Goal: Task Accomplishment & Management: Use online tool/utility

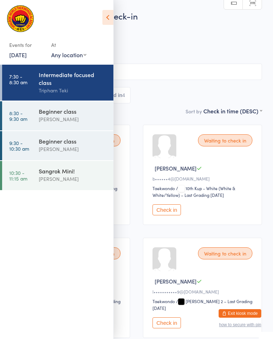
click at [148, 44] on span "[PERSON_NAME]" at bounding box center [131, 42] width 240 height 7
click at [107, 19] on icon at bounding box center [107, 17] width 11 height 15
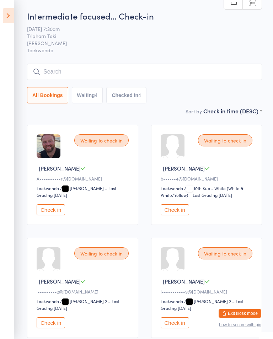
click at [131, 67] on input "search" at bounding box center [144, 72] width 235 height 16
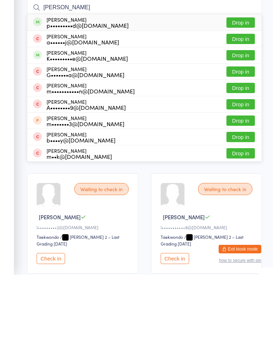
type input "[PERSON_NAME]"
click at [248, 82] on button "Drop in" at bounding box center [240, 87] width 28 height 10
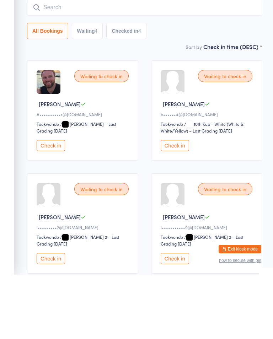
scroll to position [64, 0]
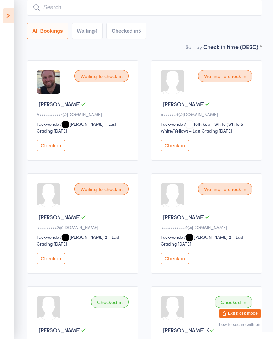
click at [8, 21] on icon at bounding box center [8, 15] width 11 height 15
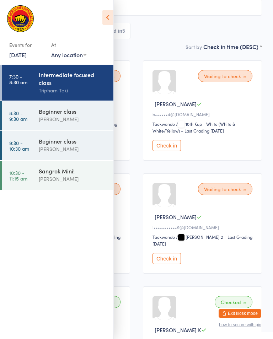
click at [2, 21] on div "Events for [DATE] [DATE] [DATE] Sun Mon Tue Wed Thu Fri Sat 36 31 01 02 03 04 0…" at bounding box center [56, 33] width 113 height 67
click at [79, 121] on div "[PERSON_NAME]" at bounding box center [73, 119] width 69 height 8
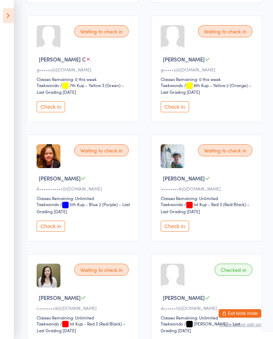
scroll to position [305, 0]
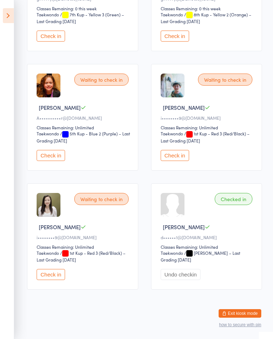
click at [194, 161] on div "Check in" at bounding box center [208, 155] width 94 height 11
click at [183, 159] on button "Check in" at bounding box center [175, 155] width 28 height 11
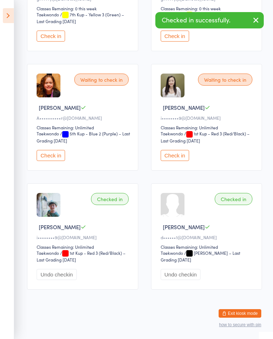
click at [179, 154] on button "Check in" at bounding box center [175, 155] width 28 height 11
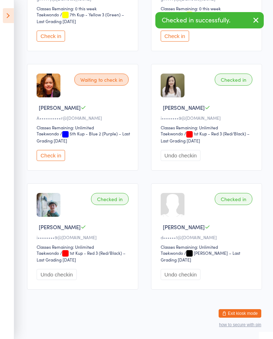
click at [3, 17] on icon at bounding box center [8, 15] width 11 height 15
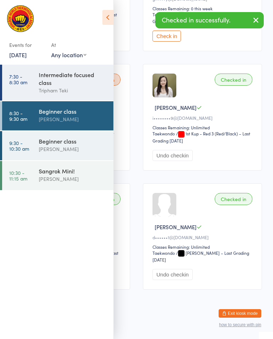
click at [71, 151] on div "[PERSON_NAME]" at bounding box center [73, 149] width 69 height 8
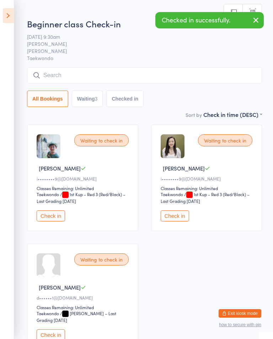
click at [60, 221] on button "Check in" at bounding box center [51, 215] width 28 height 11
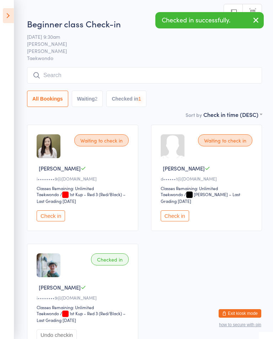
click at [61, 221] on button "Check in" at bounding box center [51, 215] width 28 height 11
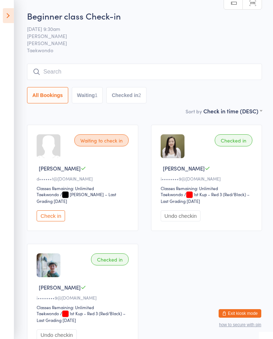
click at [3, 11] on icon at bounding box center [8, 15] width 11 height 15
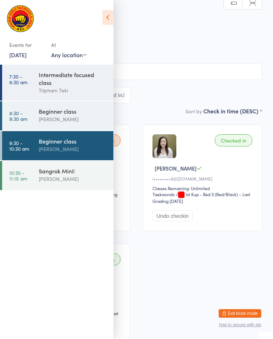
click at [28, 112] on link "8:30 - 9:30 am Beginner class [PERSON_NAME]" at bounding box center [57, 115] width 111 height 29
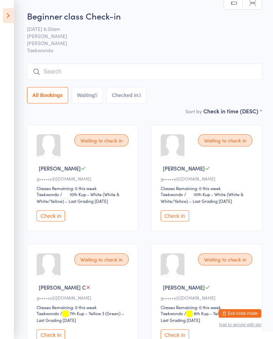
click at [8, 18] on icon at bounding box center [8, 15] width 11 height 15
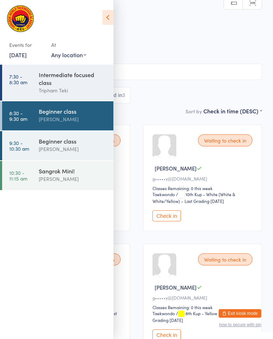
click at [58, 85] on div "Intermediate focused class" at bounding box center [73, 79] width 69 height 16
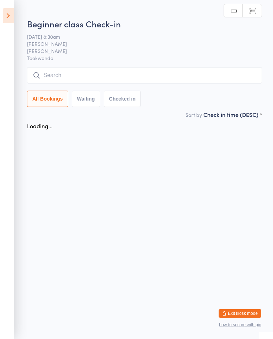
click at [116, 75] on input "search" at bounding box center [144, 75] width 235 height 16
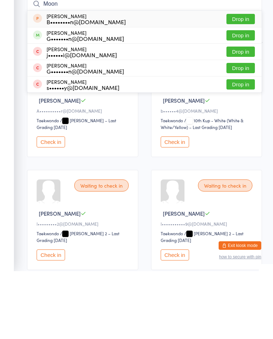
type input "Moon"
click at [246, 98] on button "Drop in" at bounding box center [240, 103] width 28 height 10
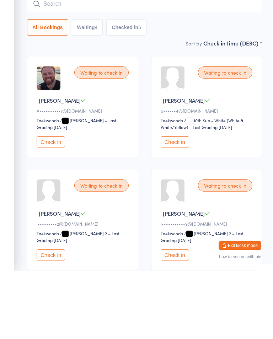
scroll to position [68, 0]
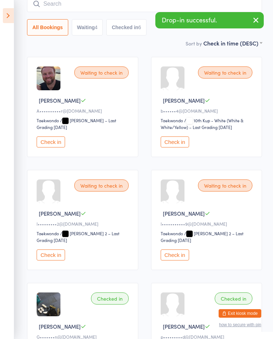
click at [4, 14] on icon at bounding box center [8, 15] width 11 height 15
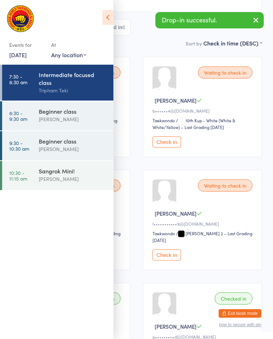
click at [75, 113] on div "Beginner class" at bounding box center [73, 111] width 69 height 8
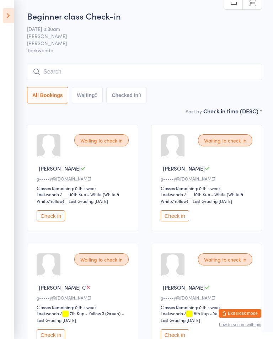
click at [183, 72] on input "search" at bounding box center [144, 72] width 235 height 16
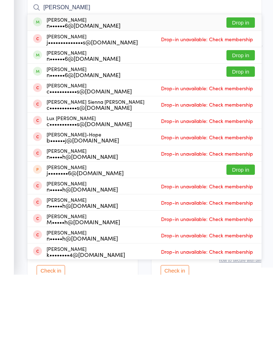
type input "[PERSON_NAME]"
click at [241, 82] on button "Drop in" at bounding box center [240, 87] width 28 height 10
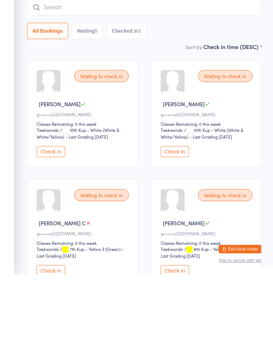
scroll to position [64, 0]
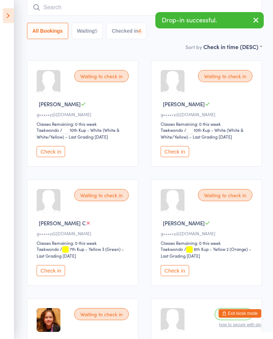
click at [128, 14] on input "search" at bounding box center [144, 7] width 235 height 16
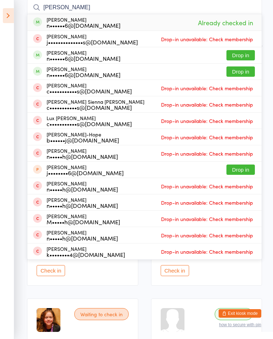
type input "[PERSON_NAME]"
click at [241, 54] on button "Drop in" at bounding box center [240, 55] width 28 height 10
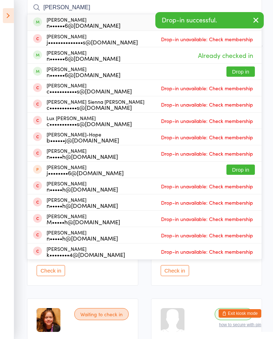
type input "[PERSON_NAME]"
click at [240, 71] on button "Drop in" at bounding box center [240, 71] width 28 height 10
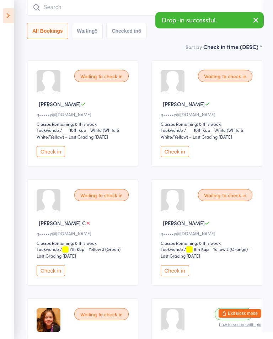
click at [107, 10] on input "search" at bounding box center [144, 7] width 235 height 16
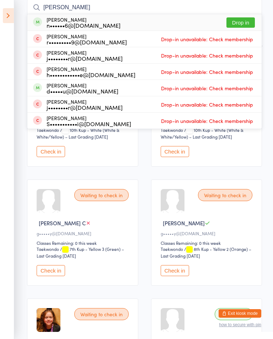
type input "[PERSON_NAME]"
click at [247, 18] on button "Drop in" at bounding box center [240, 22] width 28 height 10
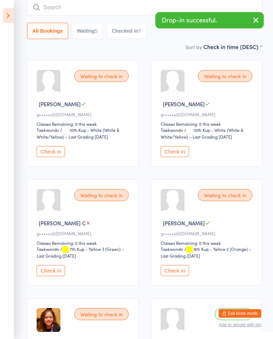
click at [89, 15] on input "search" at bounding box center [144, 7] width 235 height 16
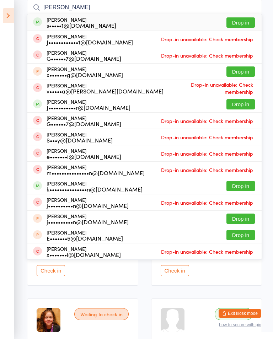
type input "[PERSON_NAME]"
click at [240, 21] on button "Drop in" at bounding box center [240, 22] width 28 height 10
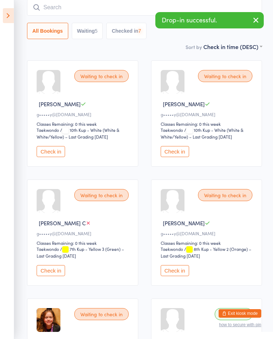
click at [201, 4] on input "search" at bounding box center [144, 7] width 235 height 16
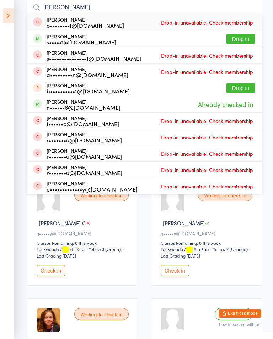
type input "[PERSON_NAME]"
click at [245, 36] on button "Drop in" at bounding box center [240, 39] width 28 height 10
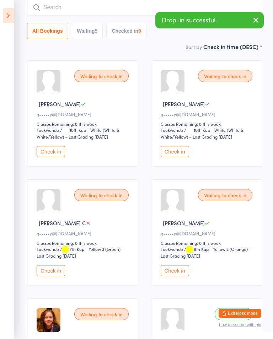
click at [160, 1] on input "search" at bounding box center [144, 7] width 235 height 16
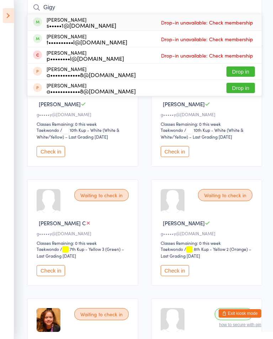
type input "Gigy"
click at [248, 25] on span "Drop-in unavailable: Check membership" at bounding box center [207, 22] width 96 height 11
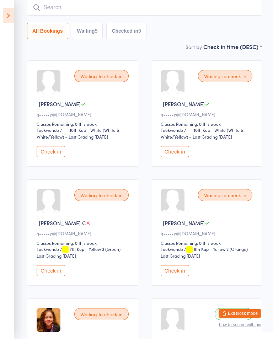
click at [246, 25] on div "All Bookings Waiting 5 Checked in 9" at bounding box center [144, 31] width 235 height 16
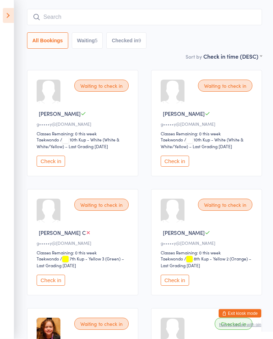
scroll to position [0, 0]
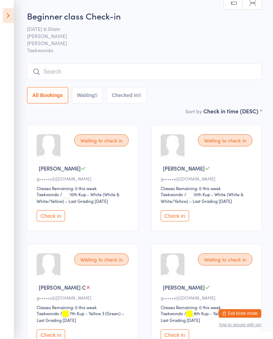
click at [3, 14] on icon at bounding box center [8, 15] width 11 height 15
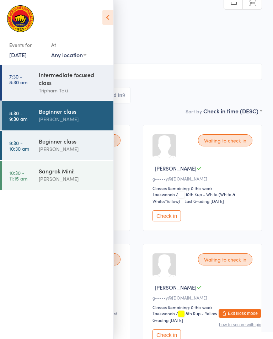
click at [29, 89] on link "7:30 - 8:30 am Intermediate focused class [PERSON_NAME]" at bounding box center [57, 83] width 111 height 36
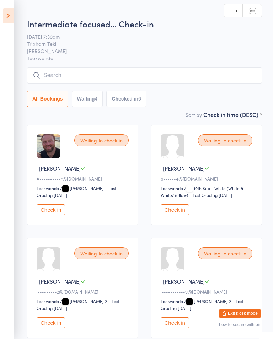
click at [58, 81] on input "search" at bounding box center [144, 75] width 235 height 16
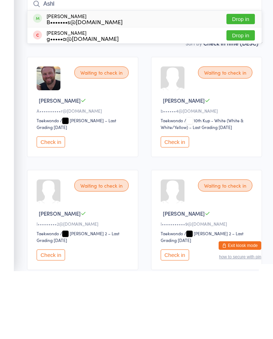
type input "Ashl"
click at [247, 82] on button "Drop in" at bounding box center [240, 87] width 28 height 10
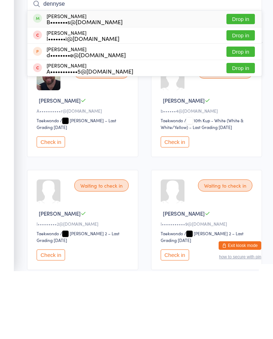
type input "dennyse"
click at [241, 82] on button "Drop in" at bounding box center [240, 87] width 28 height 10
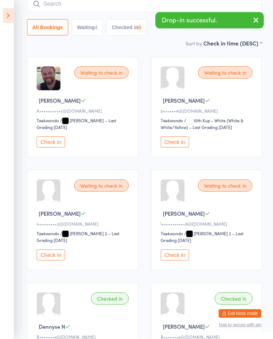
click at [10, 17] on icon at bounding box center [8, 15] width 11 height 15
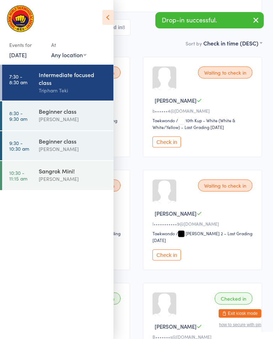
click at [31, 121] on link "8:30 - 9:30 am Beginner class [PERSON_NAME]" at bounding box center [57, 115] width 111 height 29
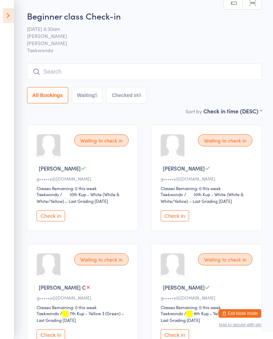
click at [5, 17] on icon at bounding box center [8, 15] width 11 height 15
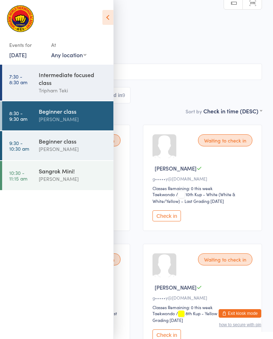
click at [63, 91] on div "Tripharn Teki" at bounding box center [73, 90] width 69 height 8
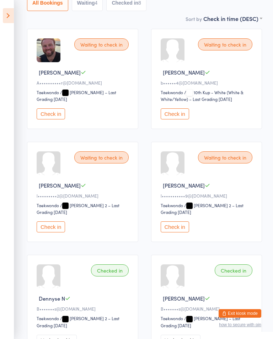
scroll to position [96, 0]
click at [50, 228] on button "Check in" at bounding box center [51, 226] width 28 height 11
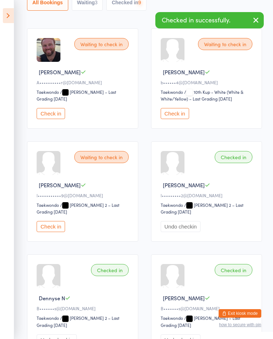
click at [51, 227] on button "Check in" at bounding box center [51, 226] width 28 height 11
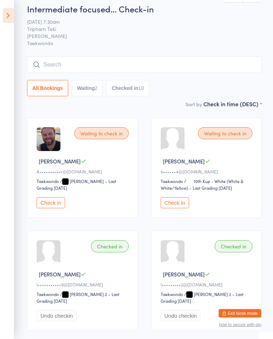
scroll to position [0, 0]
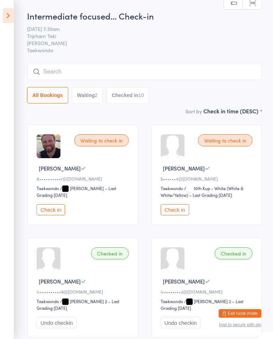
click at [10, 16] on icon at bounding box center [8, 15] width 11 height 15
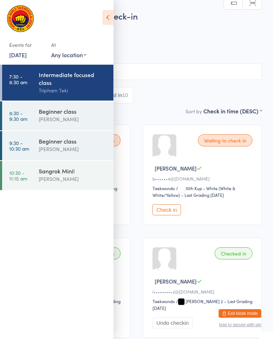
click at [24, 114] on time "8:30 - 9:30 am" at bounding box center [18, 115] width 18 height 11
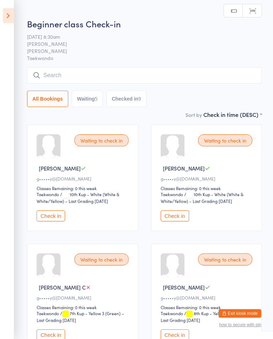
click at [239, 79] on input "search" at bounding box center [144, 75] width 235 height 16
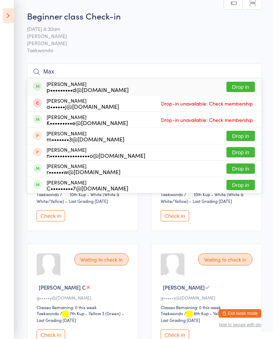
type input "Max"
click at [240, 89] on button "Drop in" at bounding box center [240, 87] width 28 height 10
